Goal: Task Accomplishment & Management: Complete application form

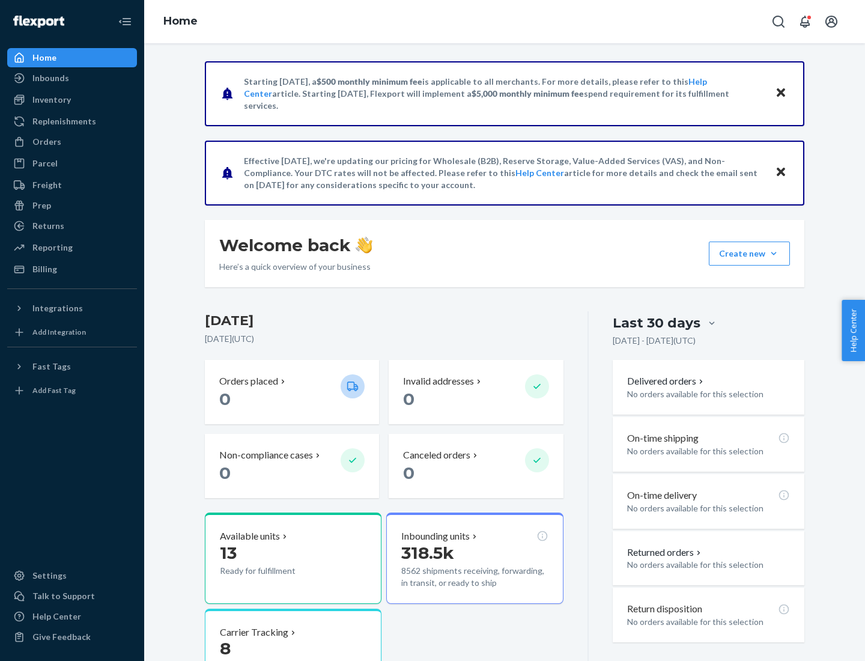
click at [774, 254] on button "Create new Create new inbound Create new order Create new product" at bounding box center [749, 253] width 81 height 24
click at [72, 78] on div "Inbounds" at bounding box center [71, 78] width 127 height 17
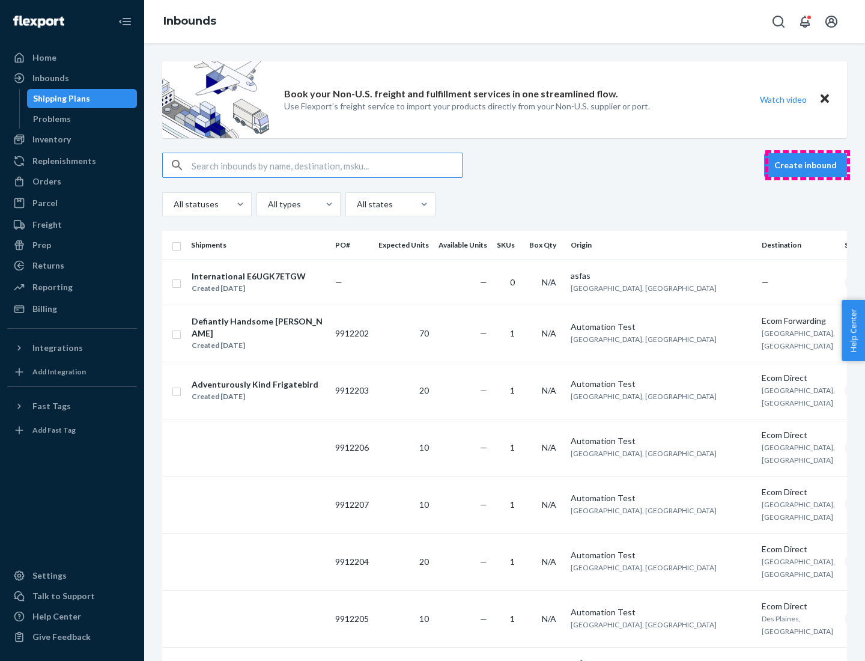
click at [807, 165] on button "Create inbound" at bounding box center [805, 165] width 83 height 24
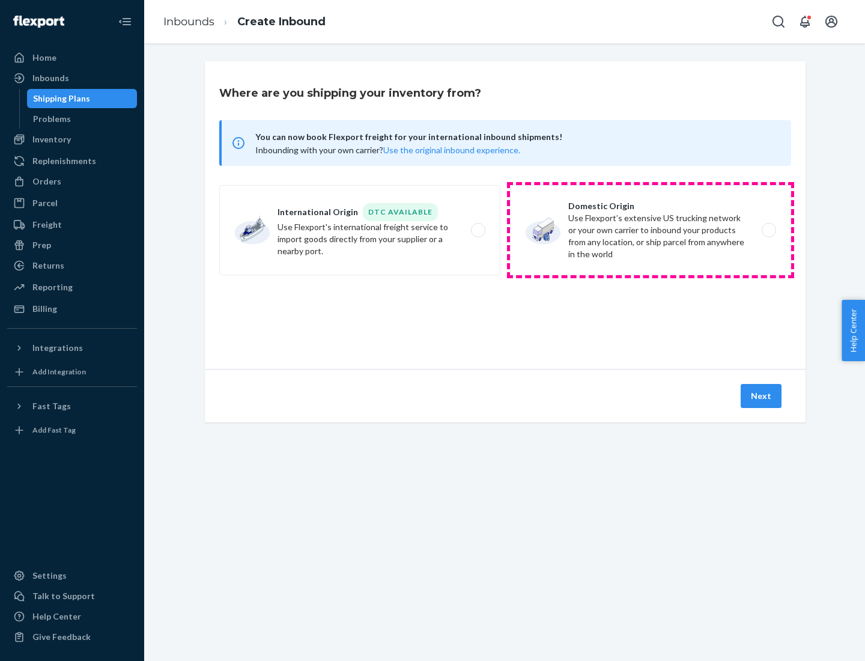
click at [651, 230] on label "Domestic Origin Use Flexport’s extensive US trucking network or your own carrie…" at bounding box center [650, 230] width 281 height 90
click at [768, 230] on input "Domestic Origin Use Flexport’s extensive US trucking network or your own carrie…" at bounding box center [772, 230] width 8 height 8
radio input "true"
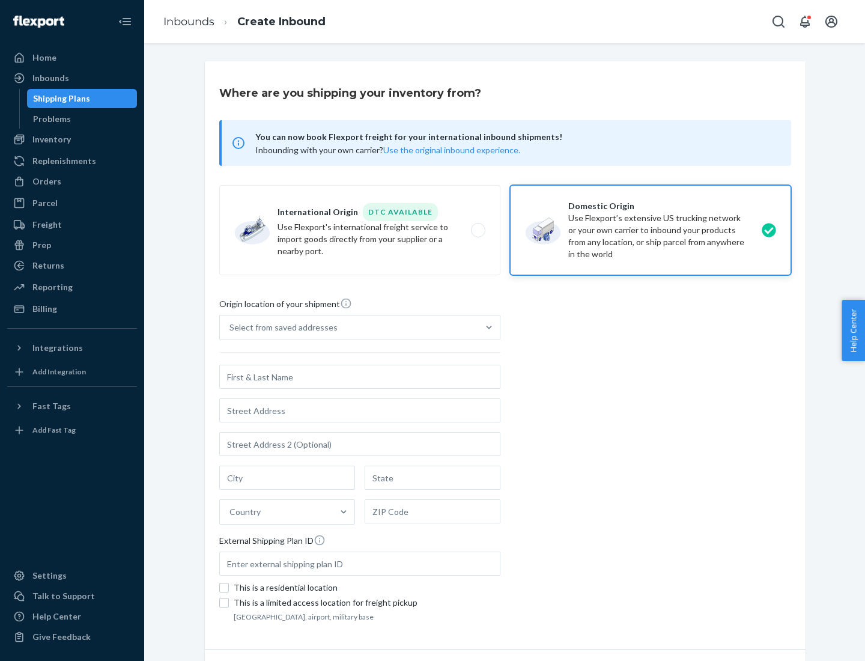
click at [281, 327] on div "Select from saved addresses" at bounding box center [283, 327] width 108 height 12
click at [231, 327] on input "Select from saved addresses" at bounding box center [229, 327] width 1 height 12
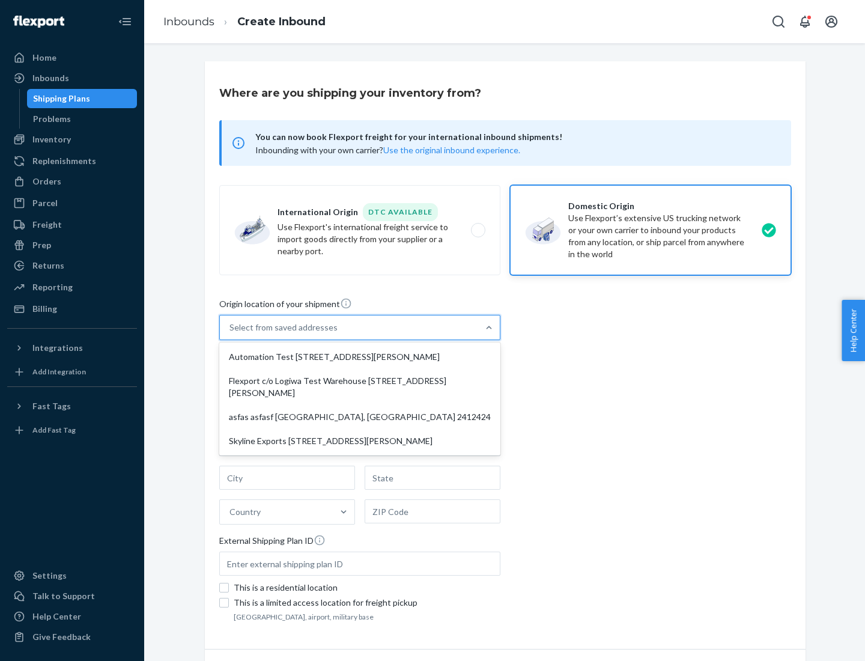
scroll to position [5, 0]
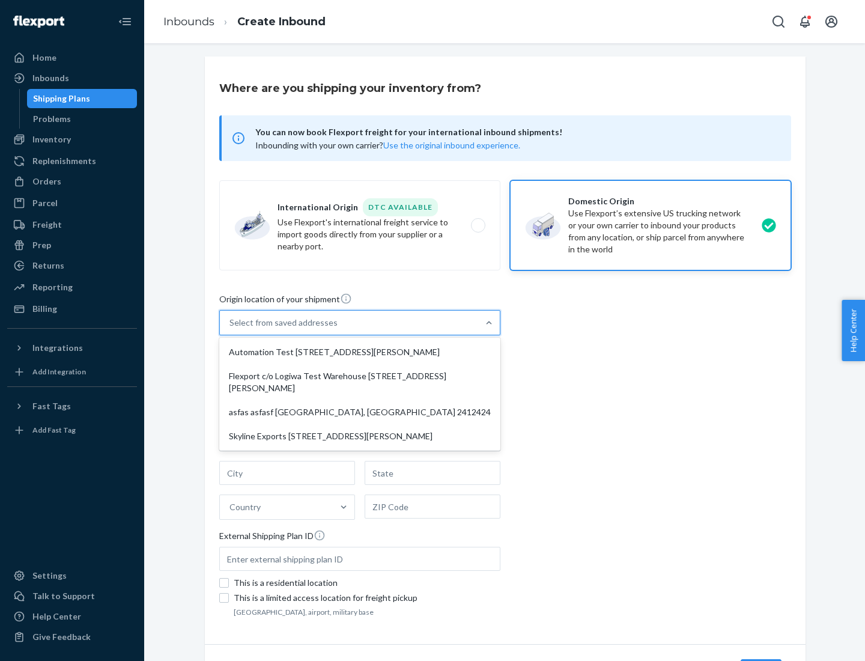
click at [360, 352] on div "Automation Test [STREET_ADDRESS][PERSON_NAME]" at bounding box center [360, 352] width 276 height 24
click at [231, 329] on input "option Automation Test [STREET_ADDRESS][PERSON_NAME] focused, 1 of 4. 4 results…" at bounding box center [229, 323] width 1 height 12
type input "Automation Test"
type input "9th Floor"
type input "[GEOGRAPHIC_DATA]"
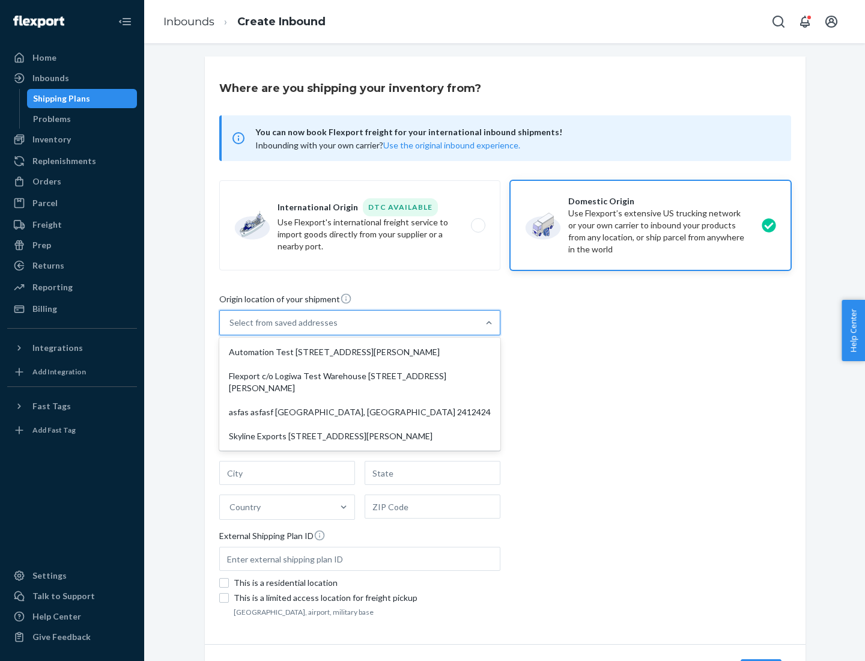
type input "CA"
type input "94104"
type input "[STREET_ADDRESS][PERSON_NAME]"
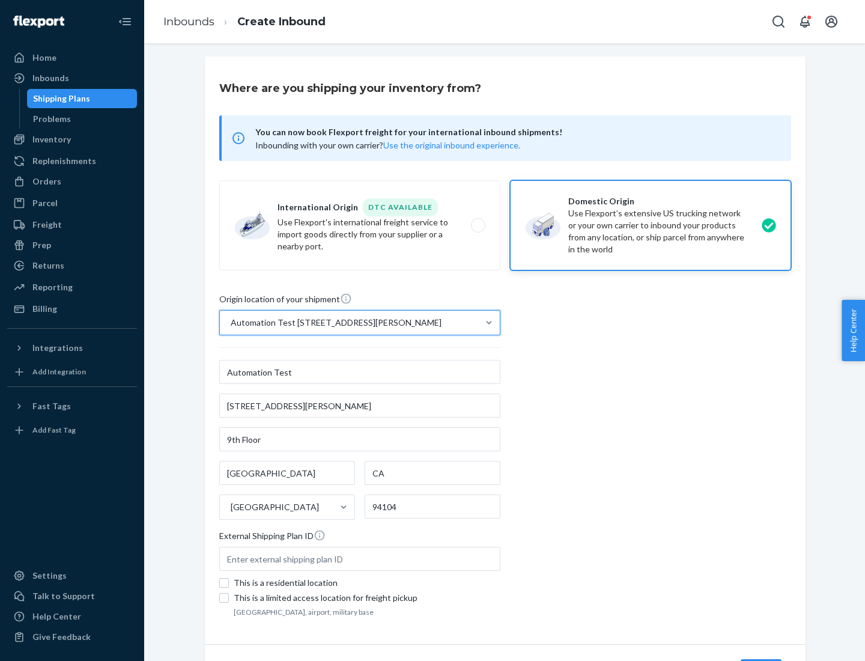
scroll to position [70, 0]
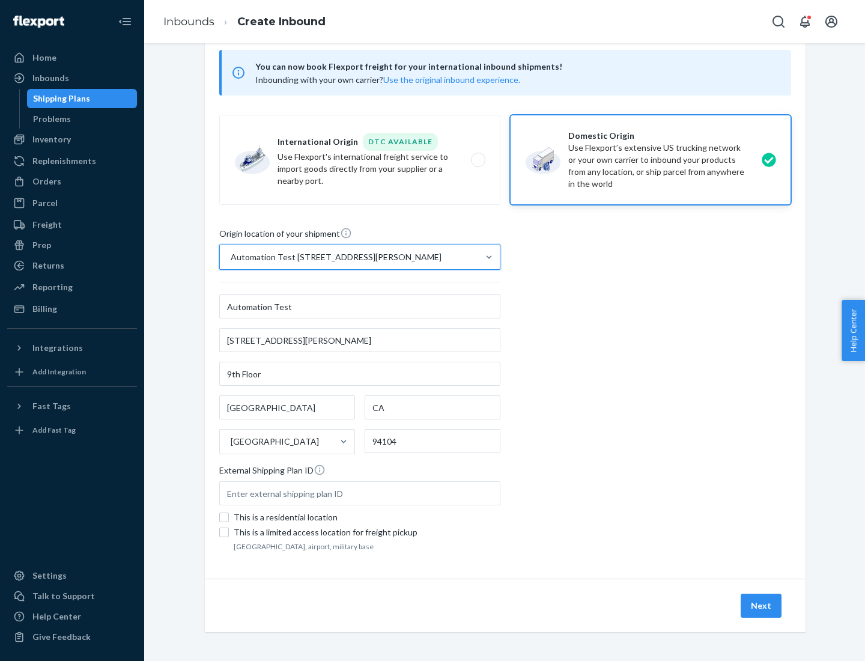
click at [762, 606] on button "Next" at bounding box center [761, 606] width 41 height 24
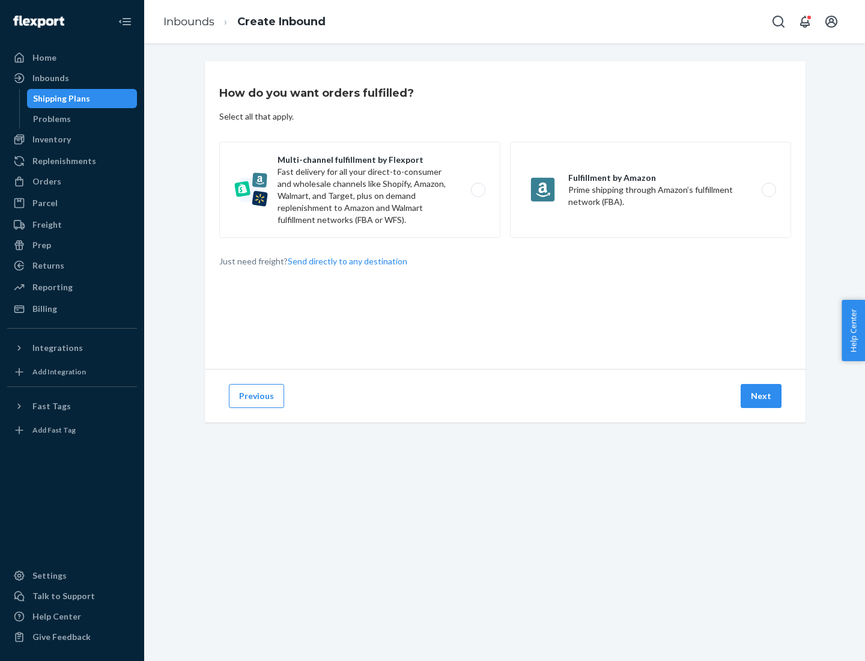
click at [360, 190] on label "Multi-channel fulfillment by Flexport Fast delivery for all your direct-to-cons…" at bounding box center [359, 190] width 281 height 96
click at [478, 190] on input "Multi-channel fulfillment by Flexport Fast delivery for all your direct-to-cons…" at bounding box center [482, 190] width 8 height 8
radio input "true"
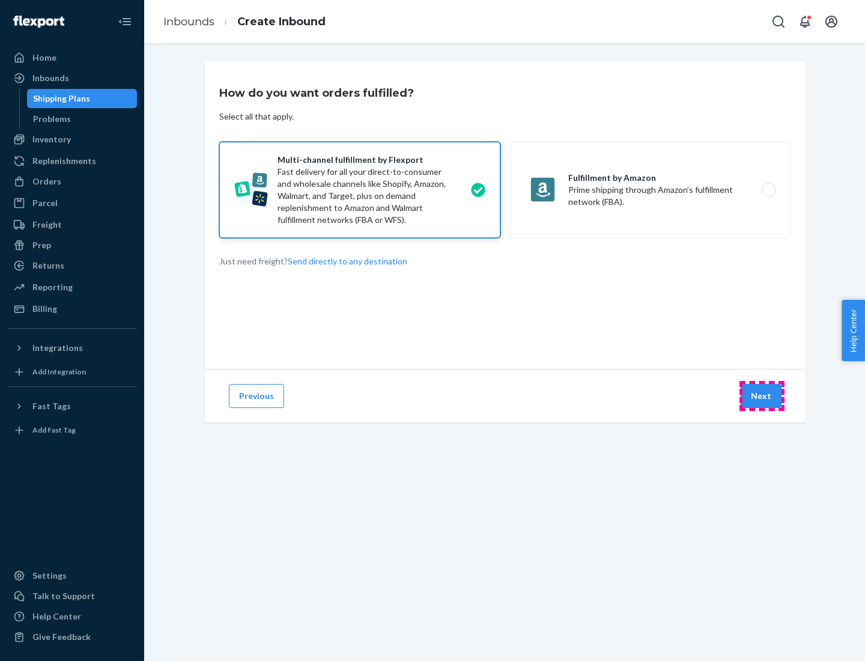
click at [762, 396] on button "Next" at bounding box center [761, 396] width 41 height 24
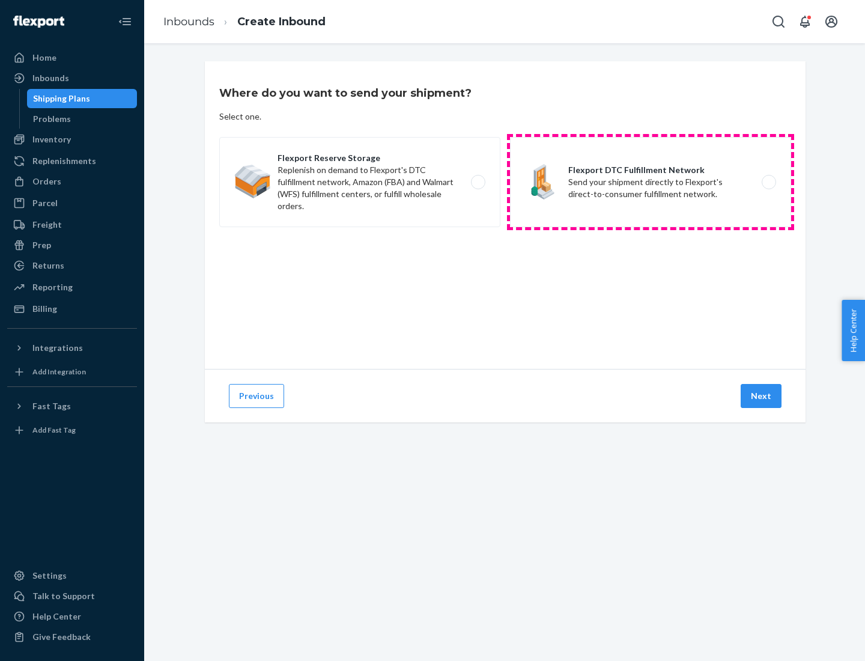
click at [651, 182] on label "Flexport DTC Fulfillment Network Send your shipment directly to Flexport's dire…" at bounding box center [650, 182] width 281 height 90
click at [768, 182] on input "Flexport DTC Fulfillment Network Send your shipment directly to Flexport's dire…" at bounding box center [772, 182] width 8 height 8
radio input "true"
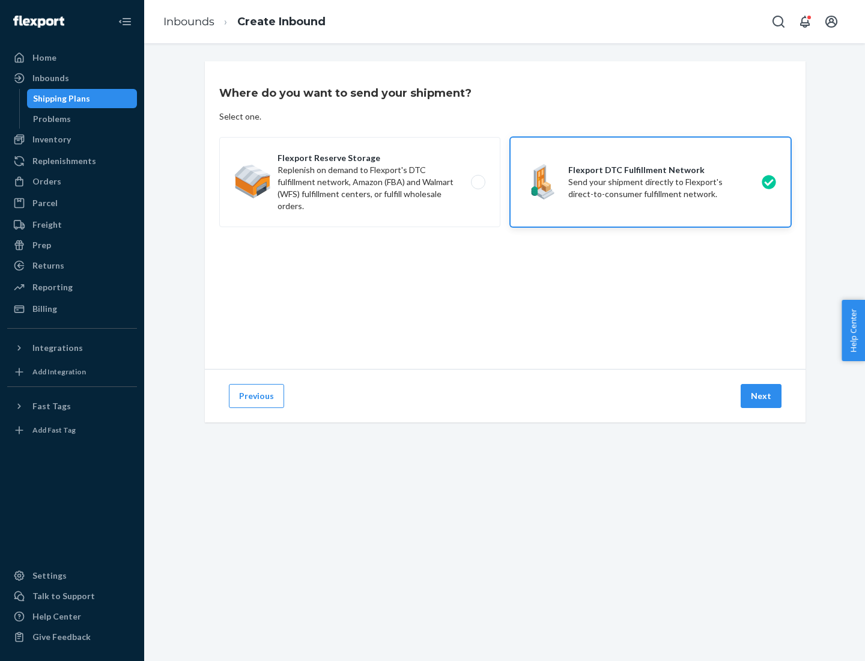
click at [762, 396] on button "Next" at bounding box center [761, 396] width 41 height 24
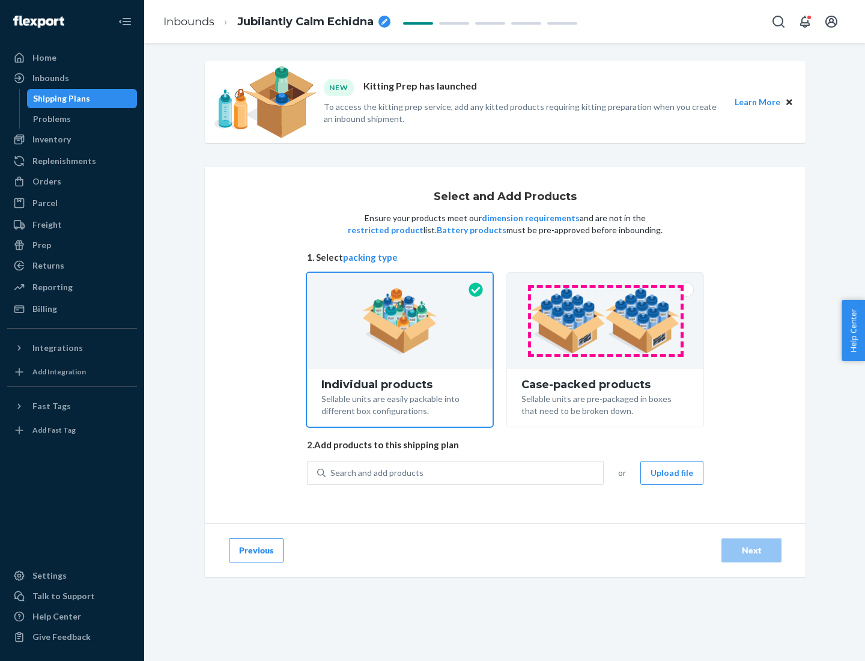
click at [606, 321] on img at bounding box center [605, 321] width 150 height 66
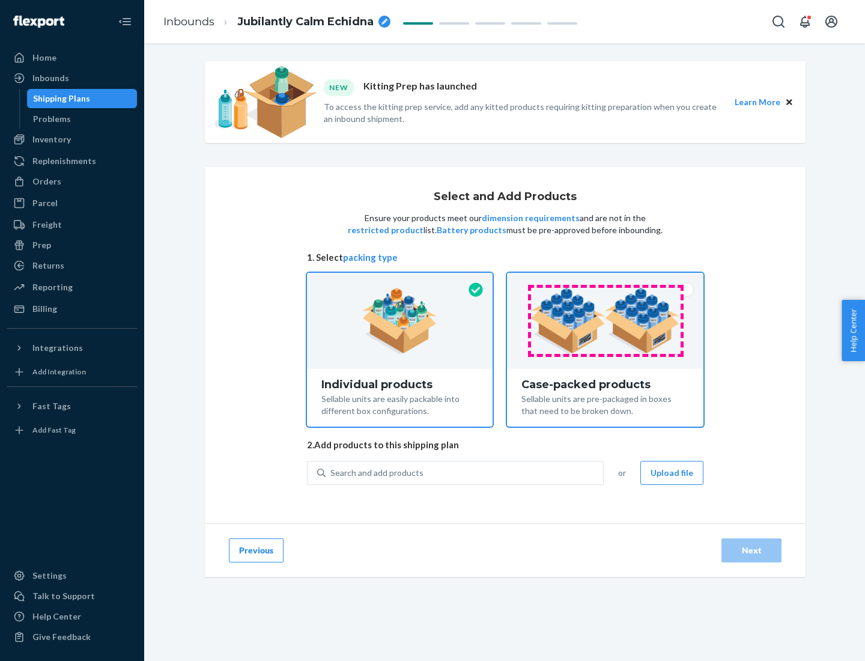
click at [606, 281] on input "Case-packed products Sellable units are pre-packaged in boxes that need to be b…" at bounding box center [605, 277] width 8 height 8
radio input "true"
radio input "false"
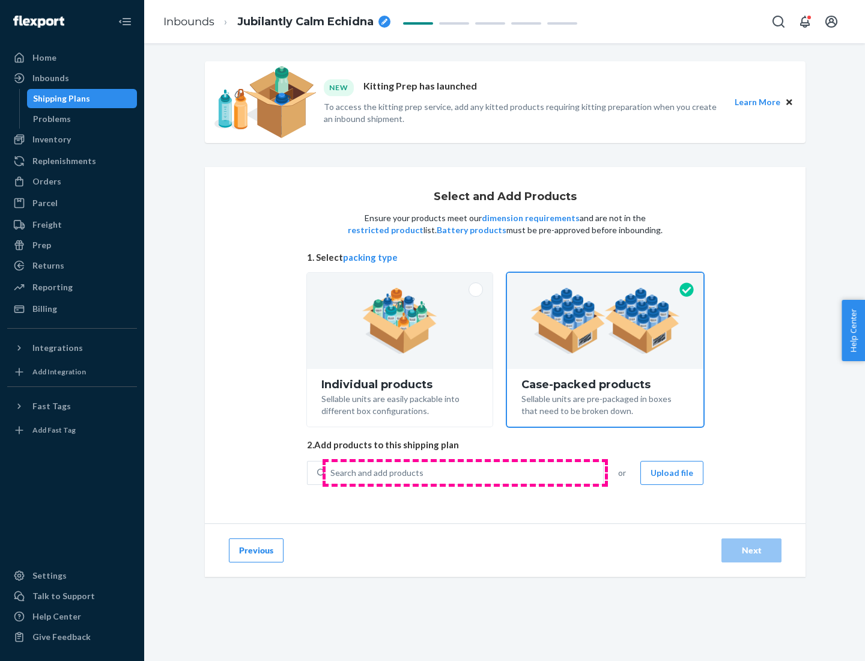
click at [465, 472] on div "Search and add products" at bounding box center [465, 473] width 278 height 22
click at [332, 472] on input "Search and add products" at bounding box center [330, 473] width 1 height 12
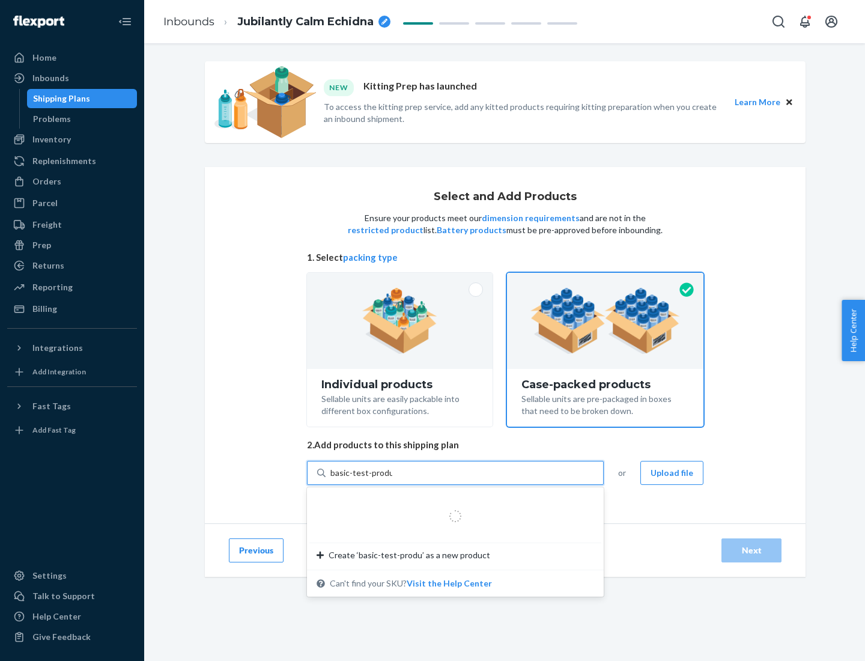
type input "basic-test-product-1"
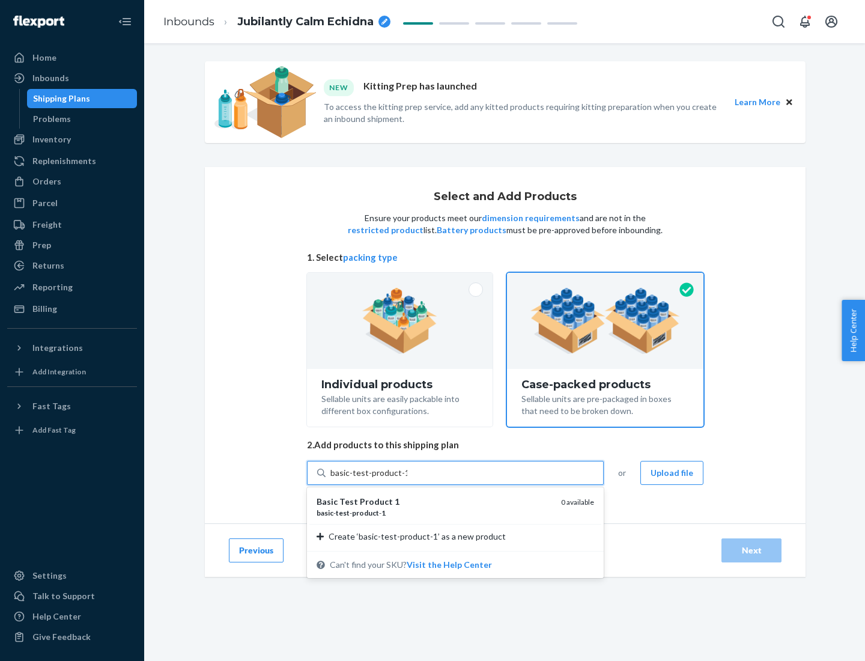
click at [434, 512] on div "basic - test - product - 1" at bounding box center [434, 513] width 235 height 10
click at [407, 479] on input "basic-test-product-1" at bounding box center [368, 473] width 77 height 12
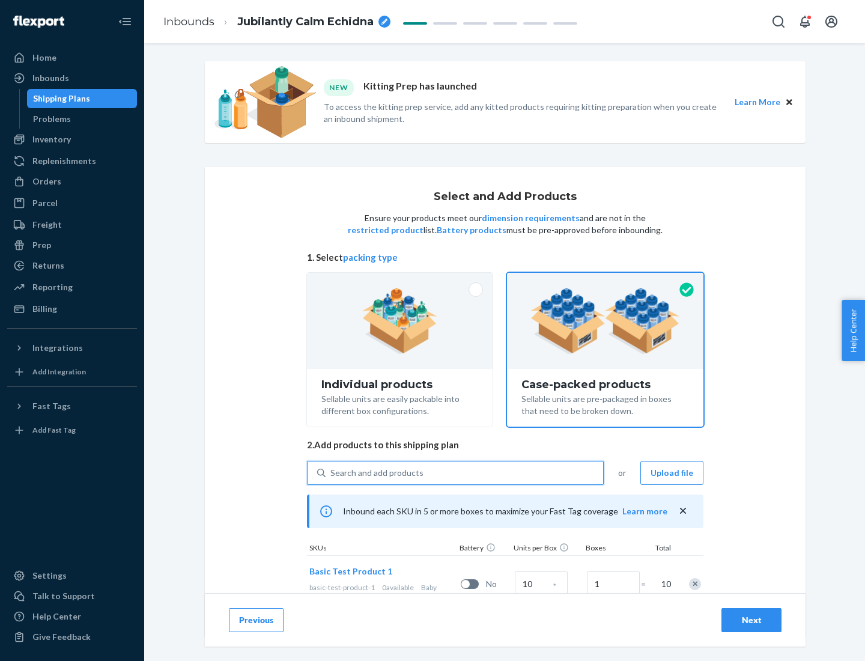
scroll to position [43, 0]
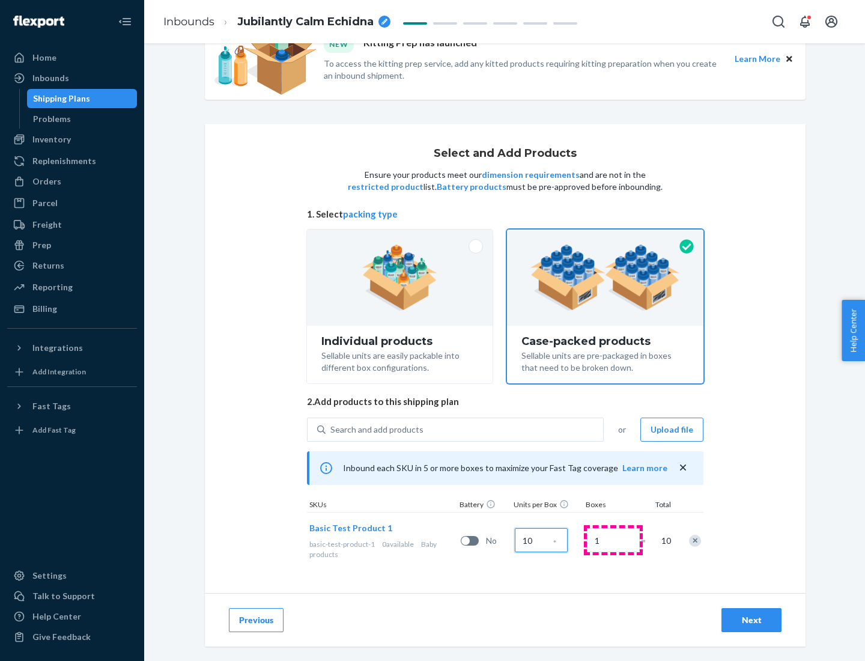
type input "10"
type input "7"
click at [752, 620] on div "Next" at bounding box center [752, 620] width 40 height 12
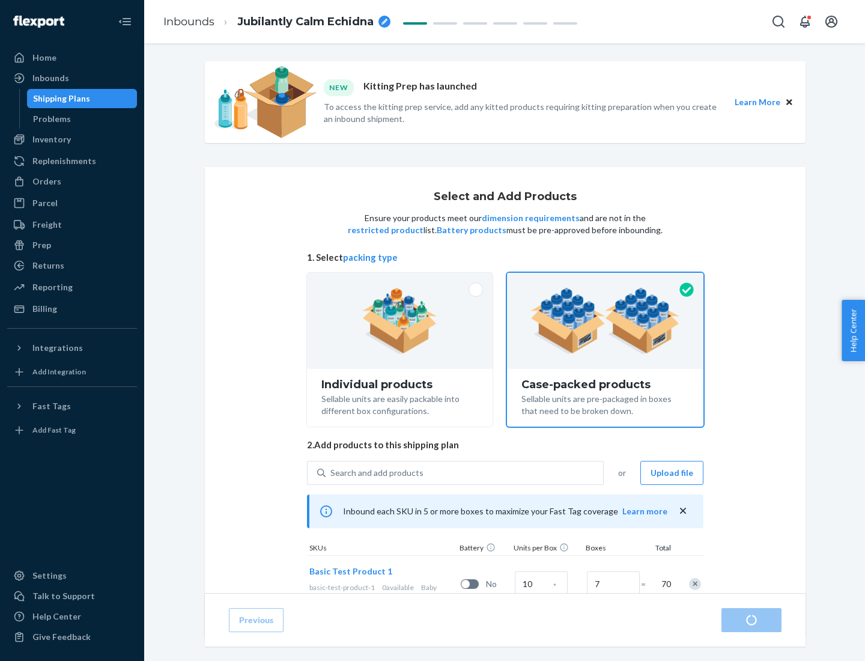
radio input "true"
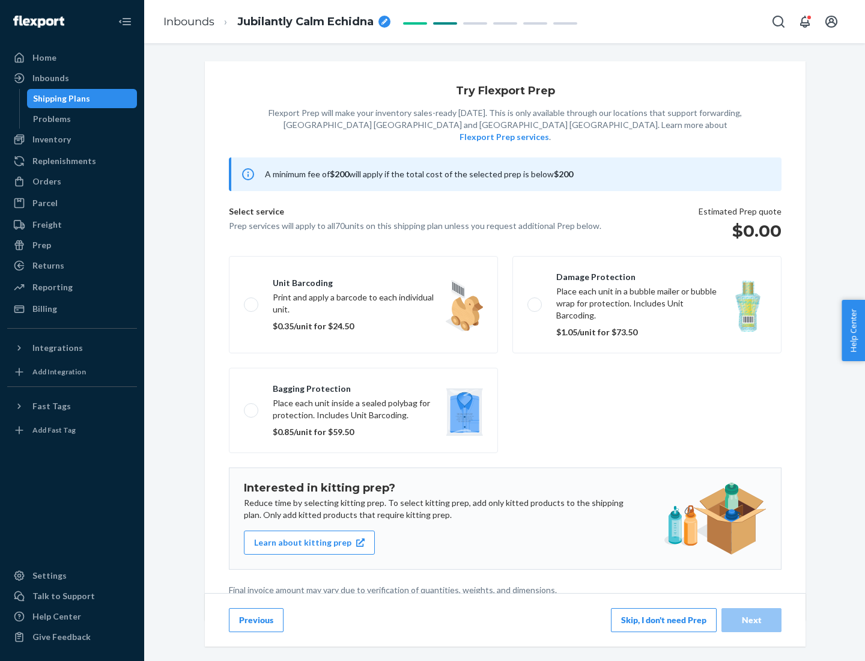
scroll to position [3, 0]
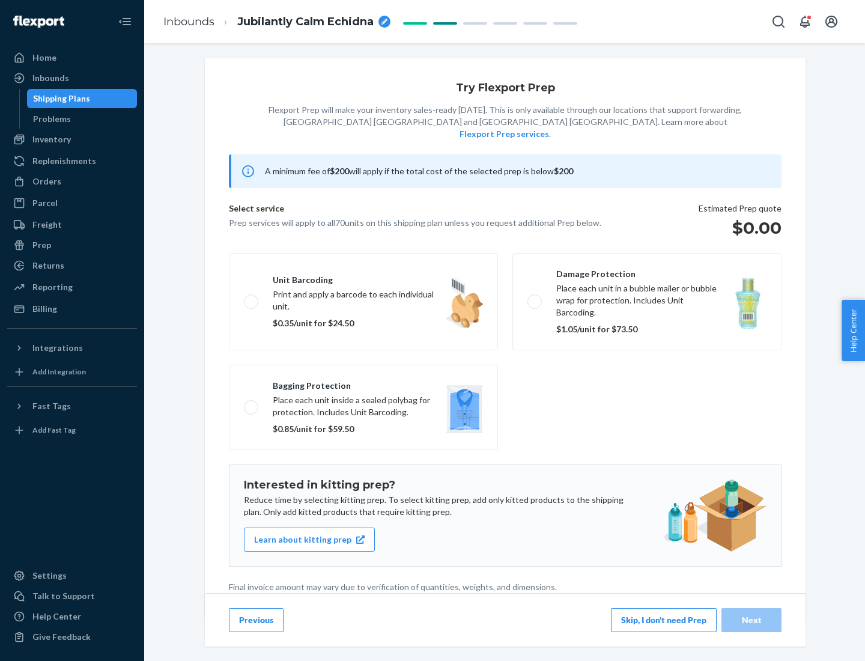
click at [363, 383] on label "Bagging protection Place each unit inside a sealed polybag for protection. Incl…" at bounding box center [363, 407] width 269 height 85
click at [252, 403] on input "Bagging protection Place each unit inside a sealed polybag for protection. Incl…" at bounding box center [248, 407] width 8 height 8
checkbox input "true"
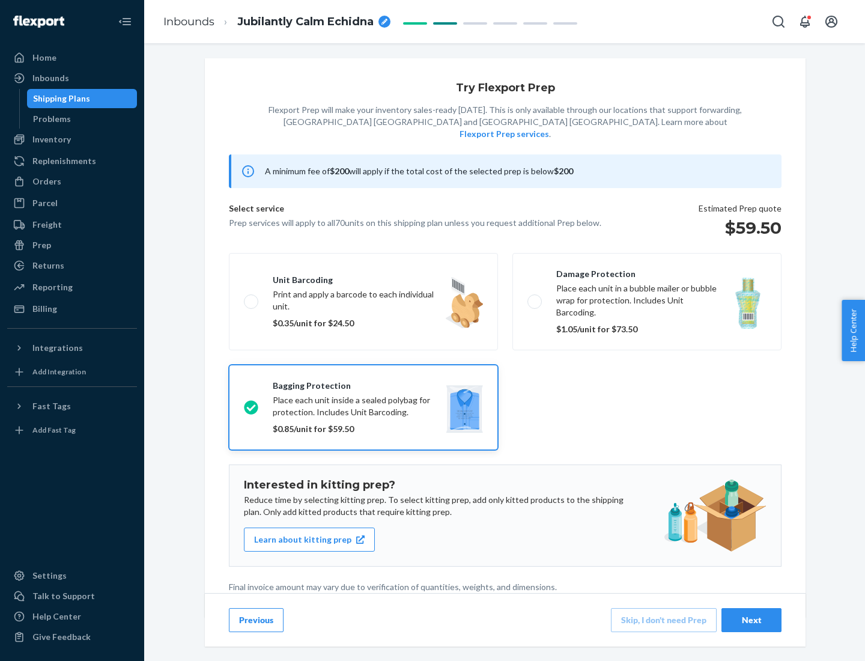
click at [752, 619] on div "Next" at bounding box center [752, 620] width 40 height 12
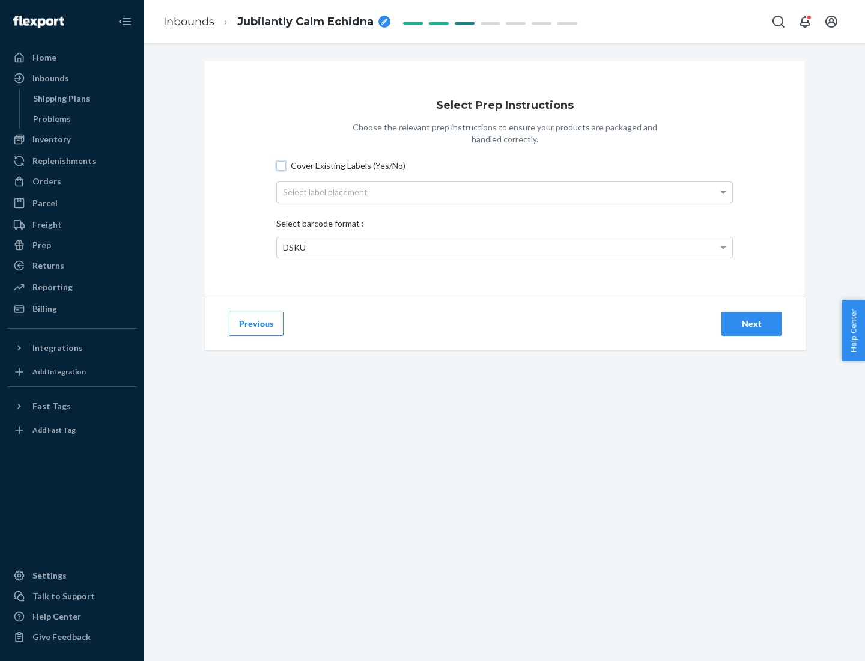
click at [281, 165] on input "Cover Existing Labels (Yes/No)" at bounding box center [281, 166] width 10 height 10
checkbox input "true"
click at [505, 192] on div "Select label placement" at bounding box center [504, 192] width 455 height 20
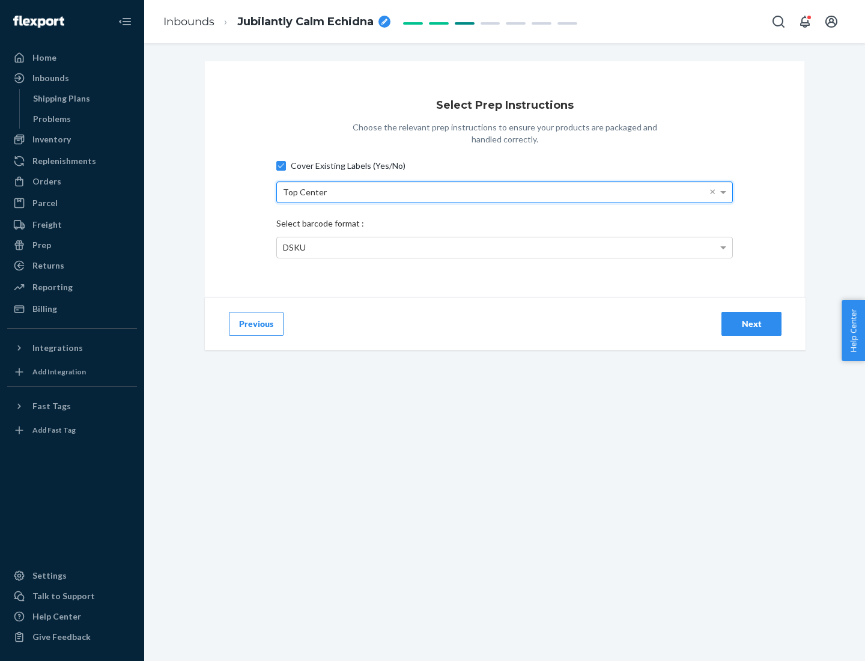
click at [505, 247] on div "DSKU" at bounding box center [504, 247] width 455 height 20
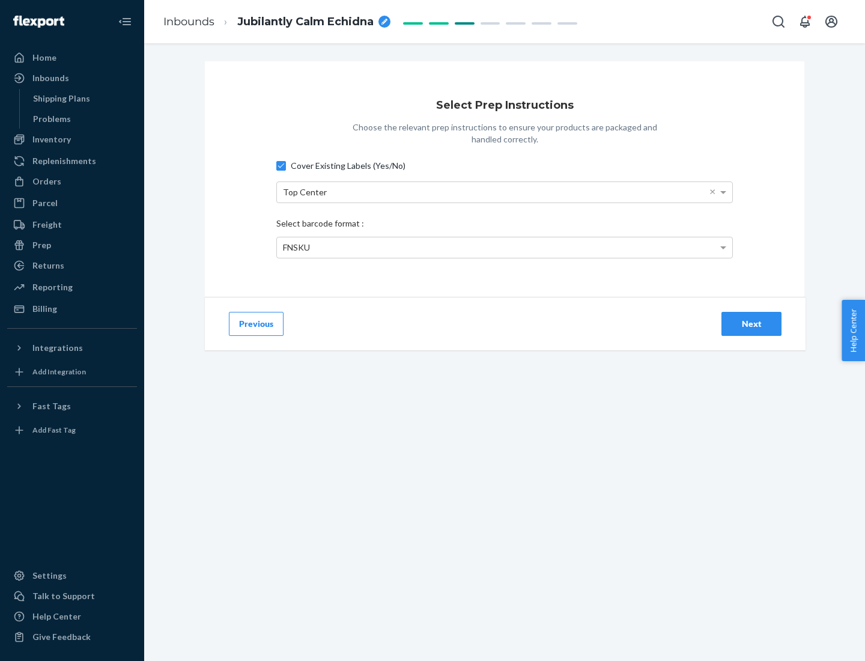
click at [752, 323] on div "Next" at bounding box center [752, 324] width 40 height 12
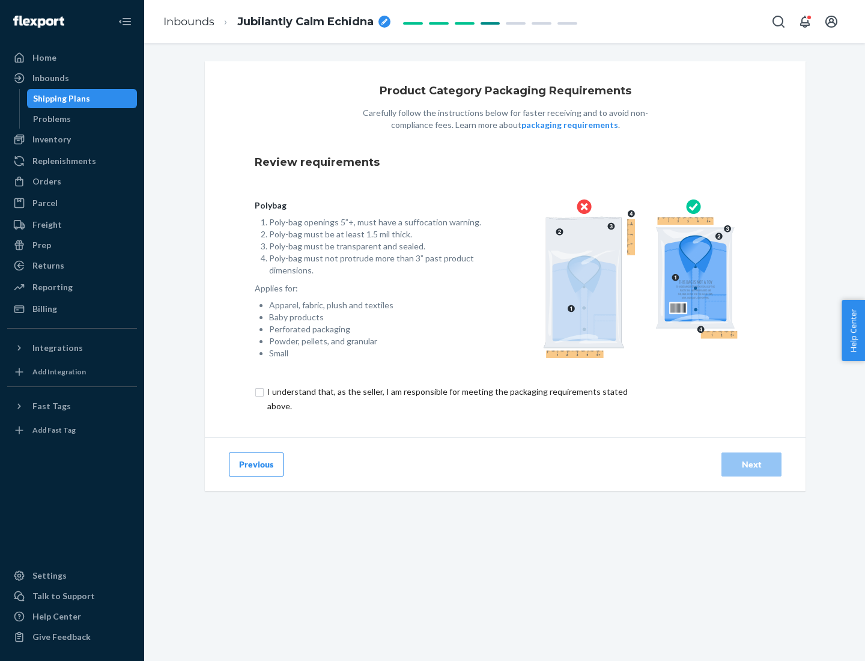
click at [446, 398] on input "checkbox" at bounding box center [454, 398] width 399 height 29
checkbox input "true"
click at [752, 464] on div "Next" at bounding box center [752, 464] width 40 height 12
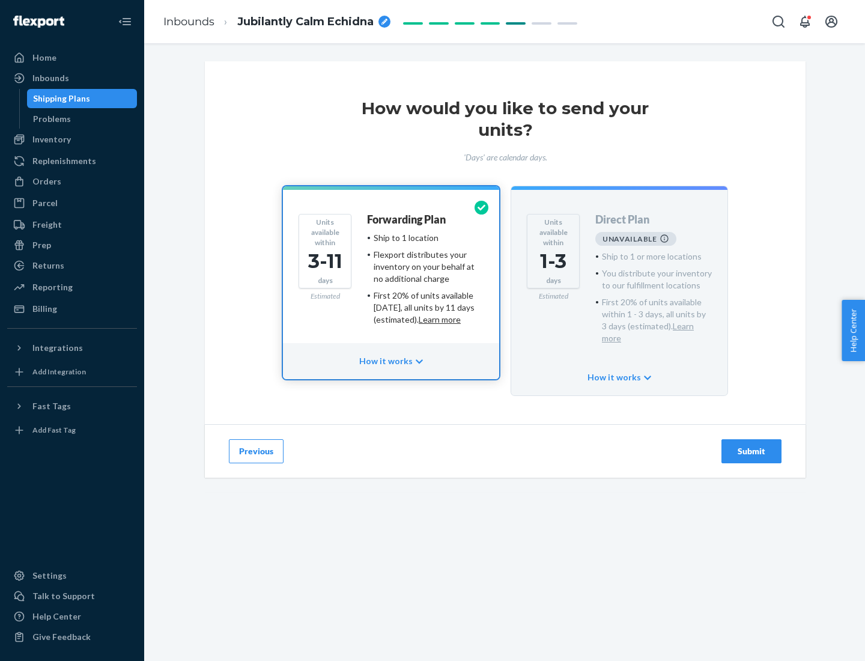
click at [407, 219] on h4 "Forwarding Plan" at bounding box center [406, 220] width 79 height 12
click at [752, 445] on div "Submit" at bounding box center [752, 451] width 40 height 12
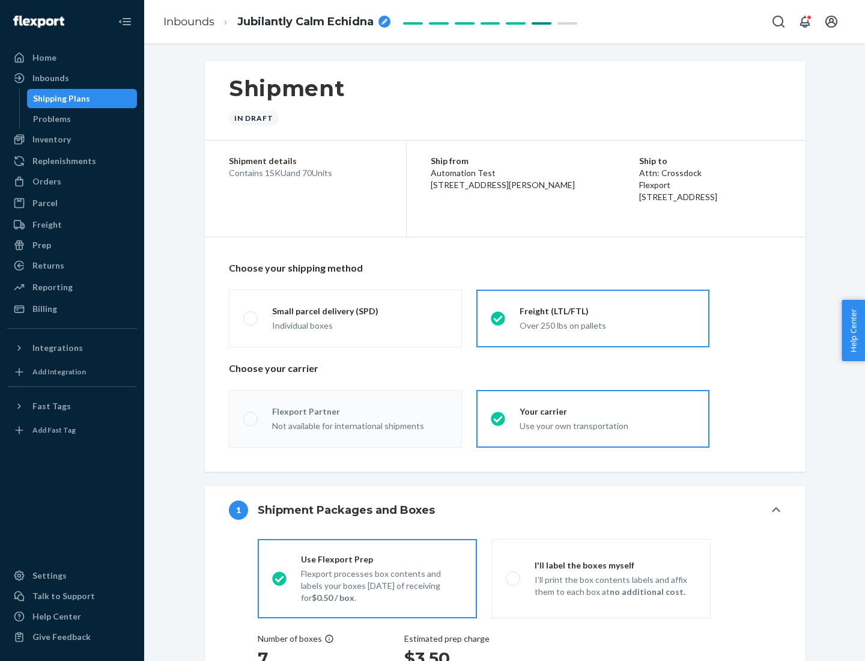
radio input "true"
radio input "false"
radio input "true"
radio input "false"
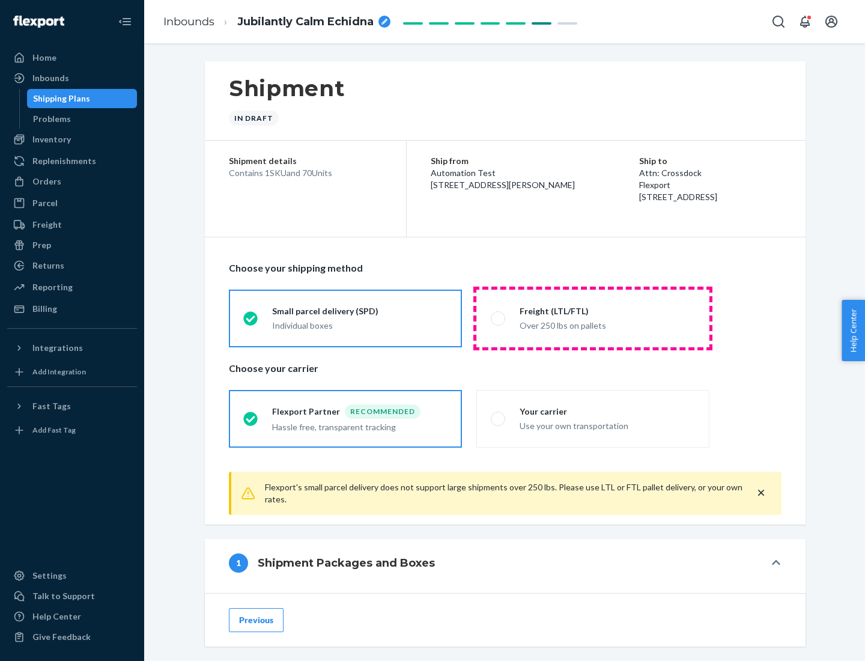
click at [593, 318] on div "Over 250 lbs on pallets" at bounding box center [607, 324] width 175 height 14
click at [499, 318] on input "Freight (LTL/FTL) Over 250 lbs on pallets" at bounding box center [495, 318] width 8 height 8
radio input "true"
radio input "false"
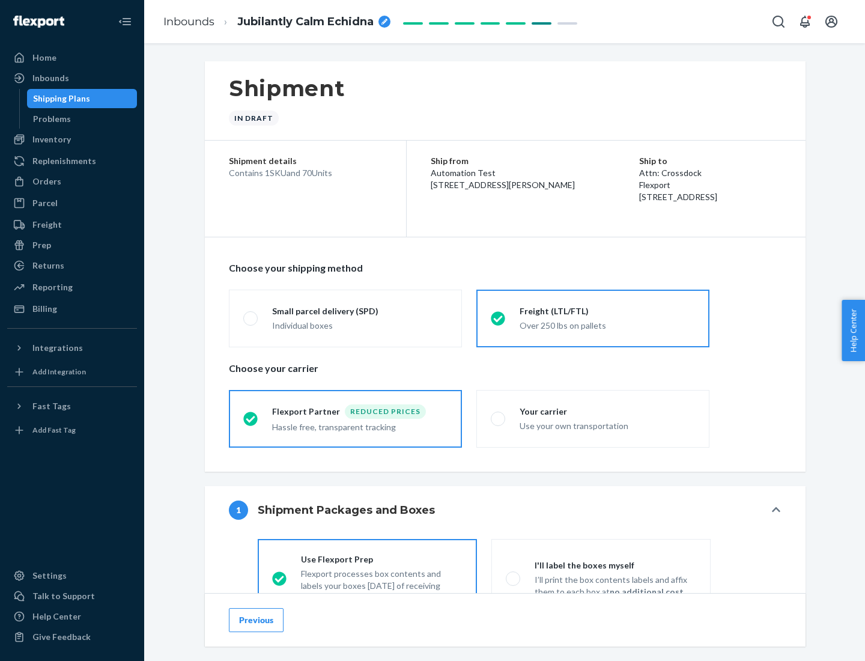
scroll to position [67, 0]
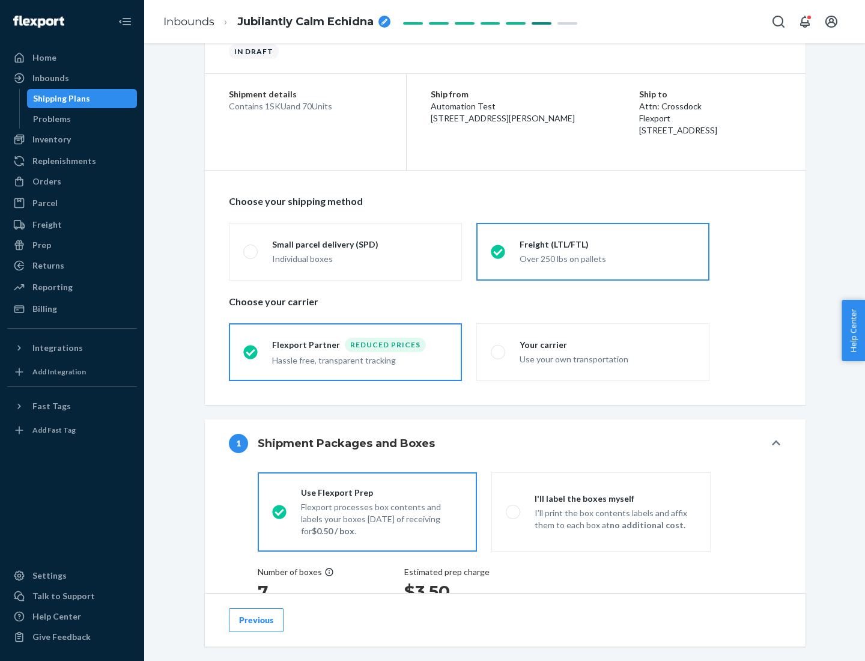
click at [593, 351] on div "Use your own transportation" at bounding box center [607, 358] width 175 height 14
click at [499, 351] on input "Your carrier Use your own transportation" at bounding box center [495, 352] width 8 height 8
radio input "true"
radio input "false"
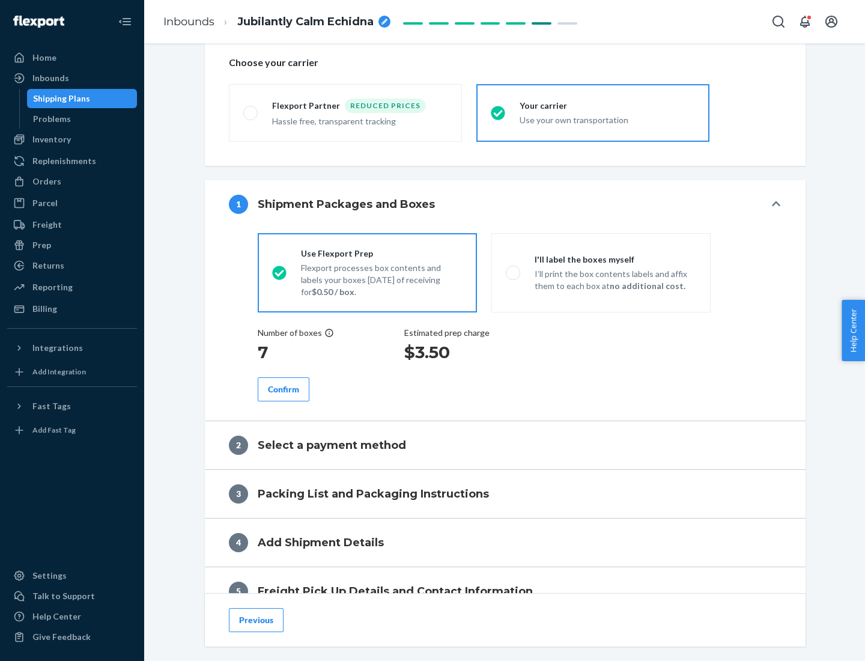
scroll to position [226, 0]
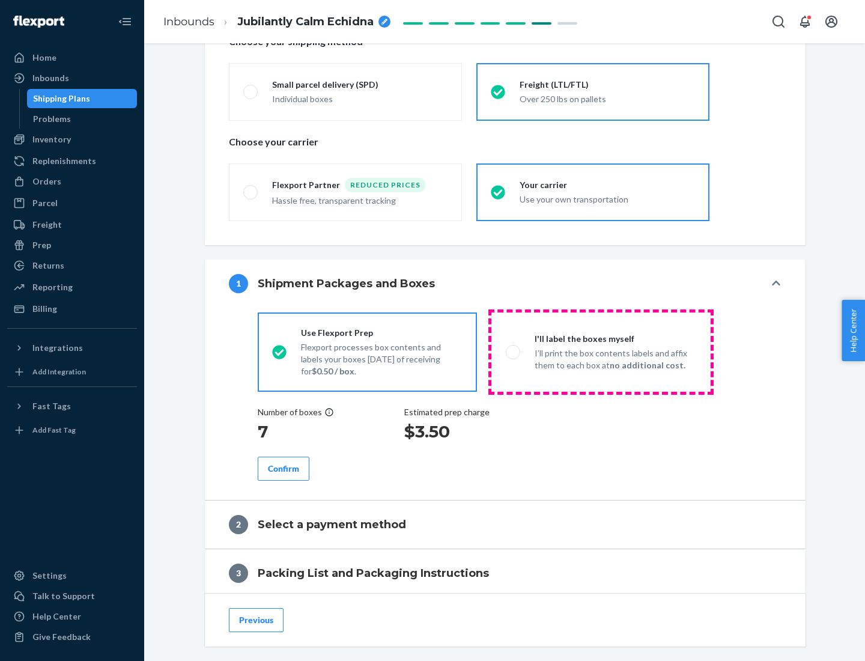
click at [601, 351] on p "I’ll print the box contents labels and affix them to each box at no additional …" at bounding box center [616, 359] width 162 height 24
click at [514, 351] on input "I'll label the boxes myself I’ll print the box contents labels and affix them t…" at bounding box center [510, 352] width 8 height 8
radio input "true"
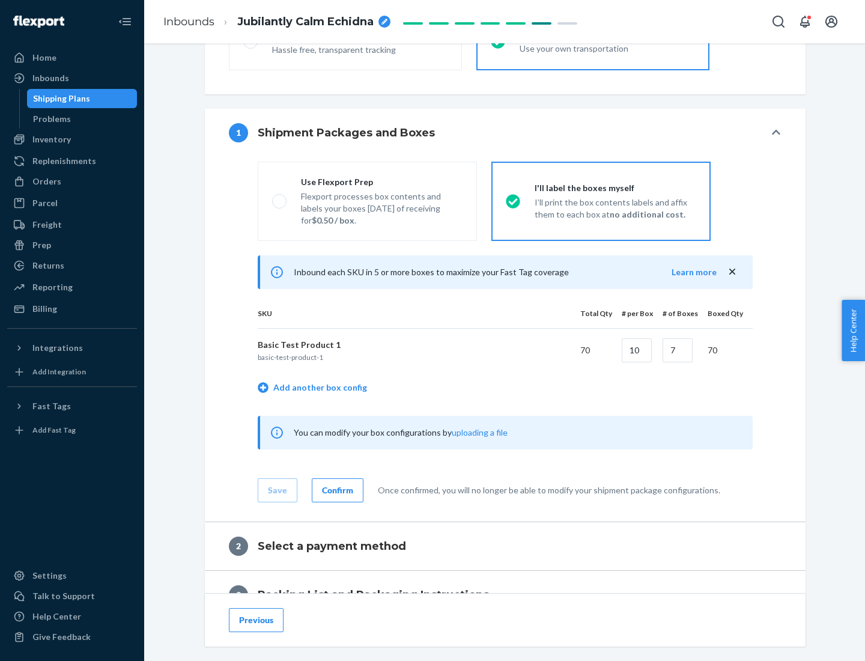
scroll to position [207, 0]
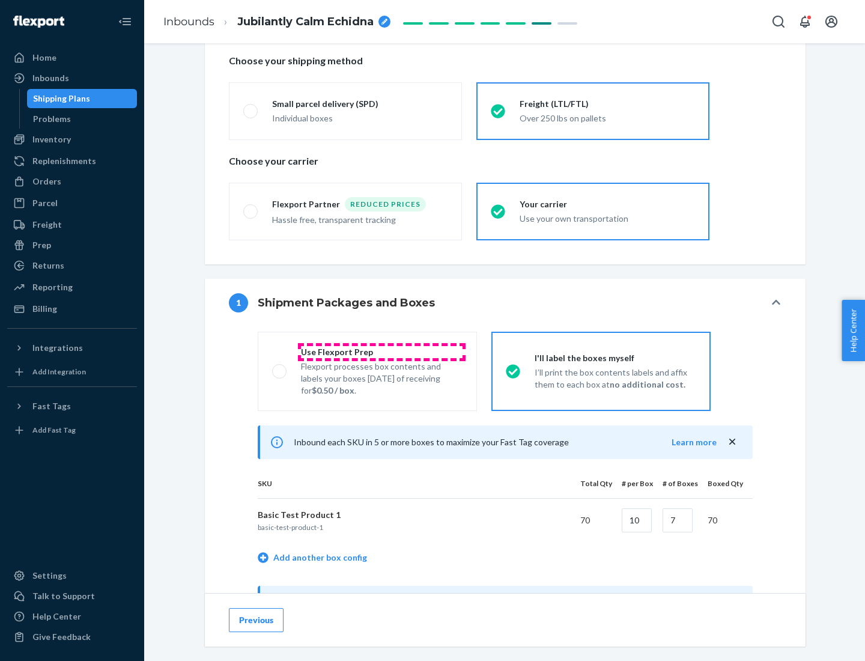
click at [381, 351] on div "Use Flexport Prep" at bounding box center [382, 352] width 162 height 12
click at [280, 367] on input "Use Flexport Prep Flexport processes box contents and labels your boxes [DATE] …" at bounding box center [276, 371] width 8 height 8
radio input "true"
radio input "false"
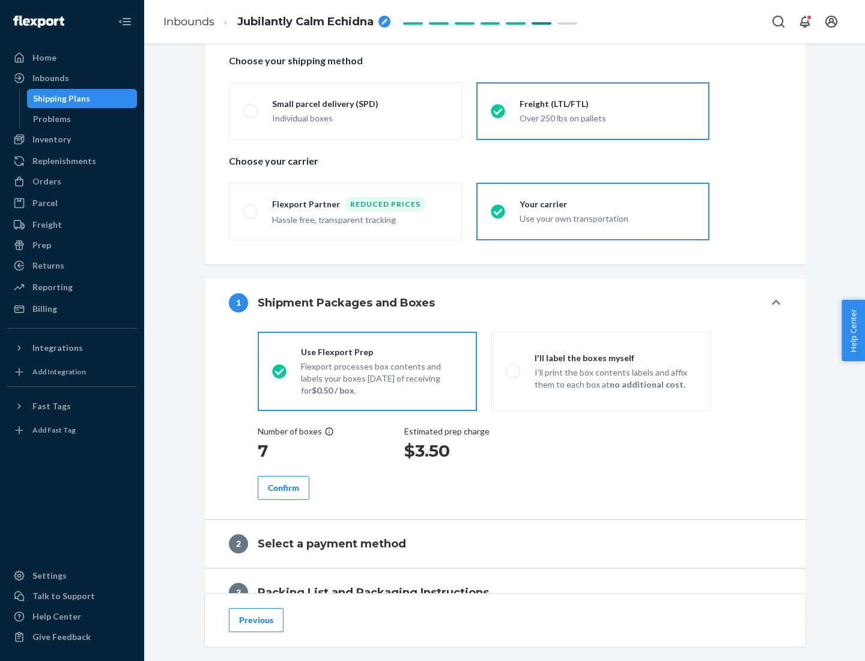
scroll to position [343, 0]
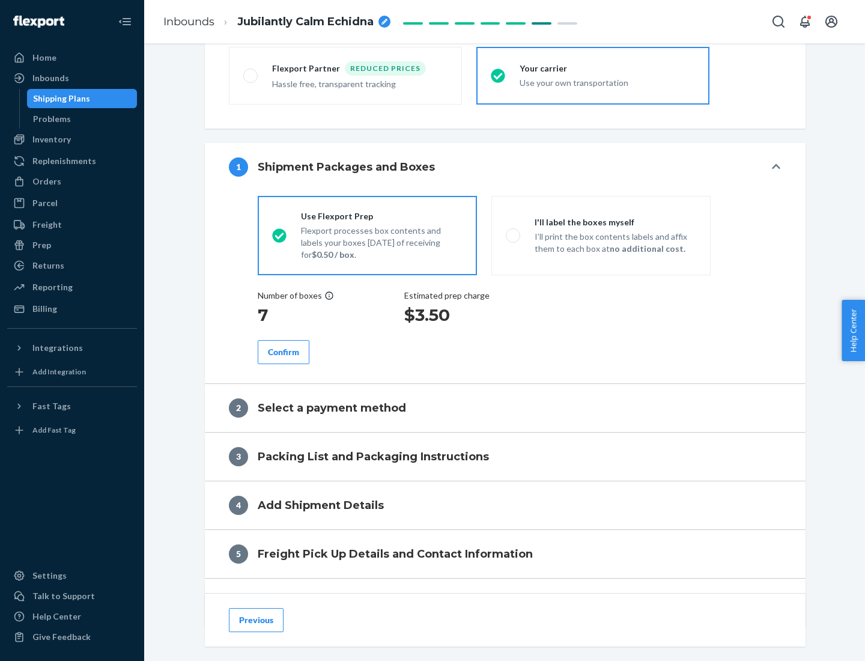
click at [284, 351] on div "Confirm" at bounding box center [283, 352] width 31 height 12
radio input "false"
